Goal: Check status: Check status

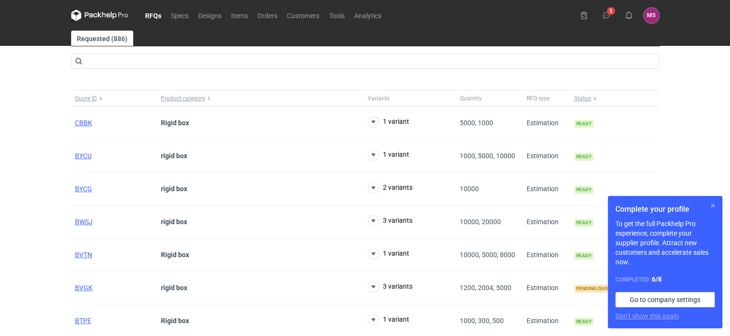
click at [714, 203] on button "button" at bounding box center [712, 205] width 11 height 11
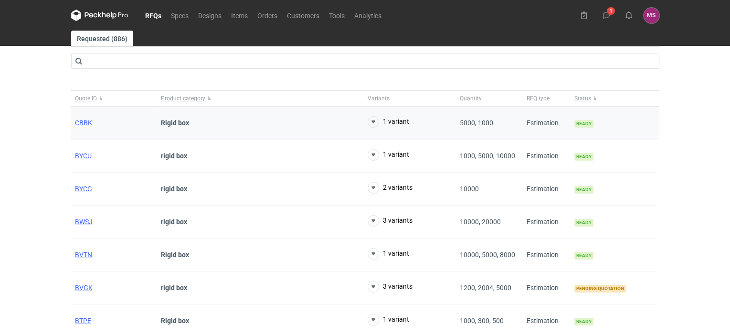
click at [162, 128] on div "Rigid box" at bounding box center [260, 123] width 207 height 33
click at [376, 122] on icon at bounding box center [373, 121] width 11 height 11
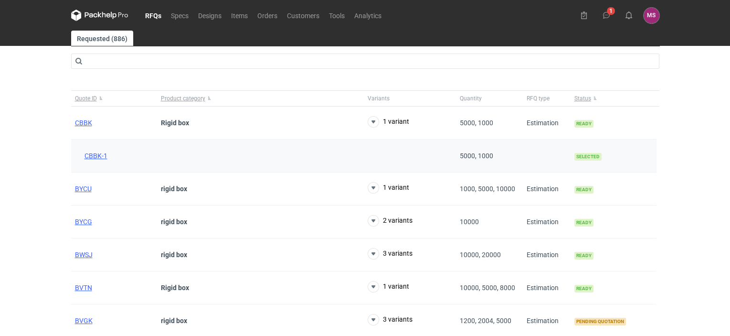
click at [561, 153] on div at bounding box center [547, 155] width 48 height 33
click at [103, 153] on span "CBBK-1" at bounding box center [96, 156] width 23 height 8
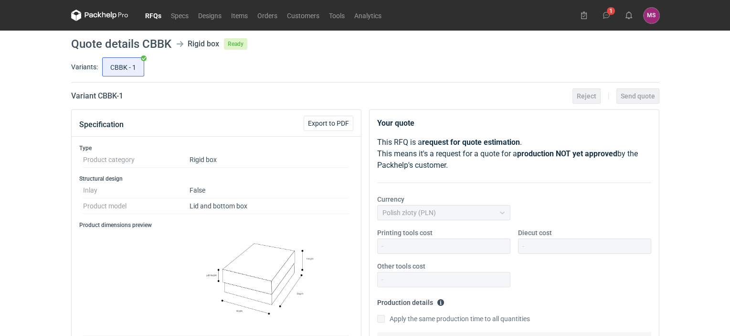
drag, startPoint x: 106, startPoint y: 12, endPoint x: 103, endPoint y: 20, distance: 8.2
click at [108, 15] on icon at bounding box center [108, 15] width 4 height 4
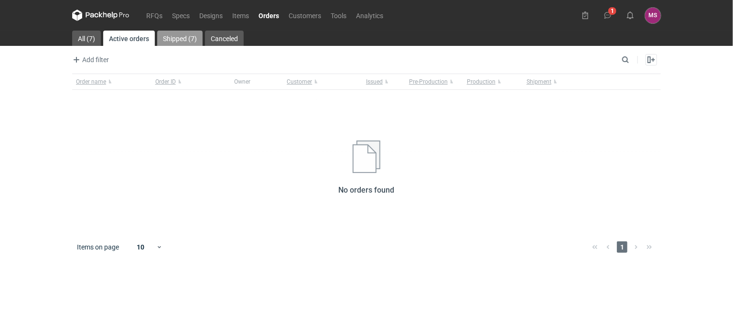
click at [178, 36] on link "Shipped (7)" at bounding box center [179, 38] width 45 height 15
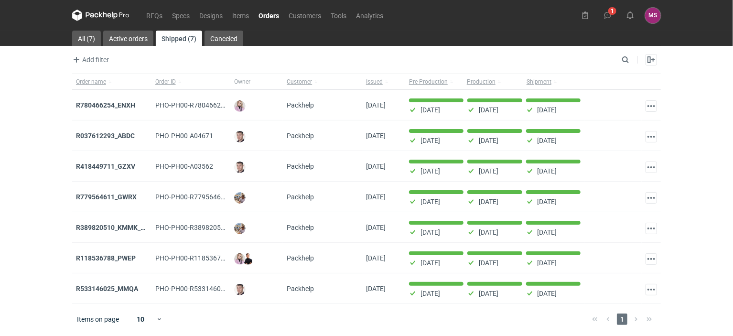
click at [275, 16] on link "Orders" at bounding box center [269, 15] width 30 height 11
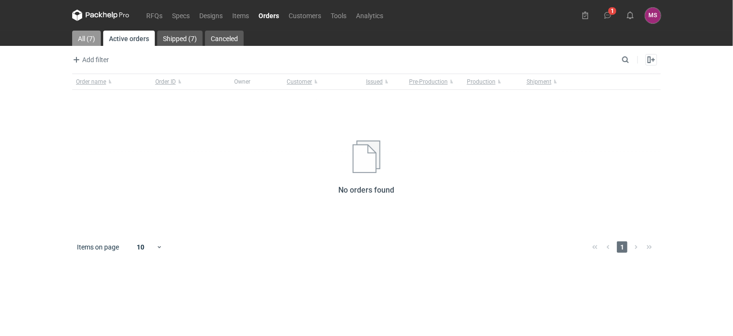
click at [76, 36] on link "All (7)" at bounding box center [86, 38] width 29 height 15
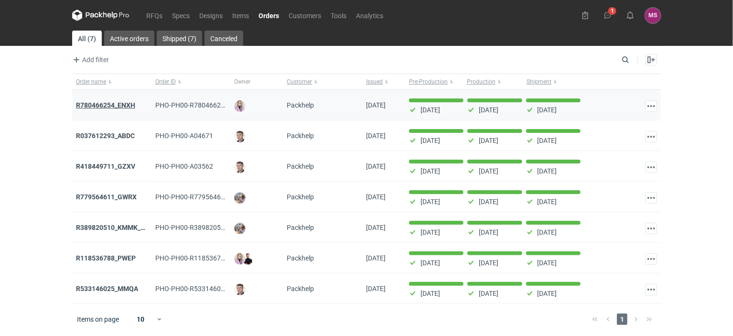
click at [102, 105] on strong "R780466254_ENXH" at bounding box center [105, 105] width 59 height 8
